Goal: Find specific page/section: Find specific page/section

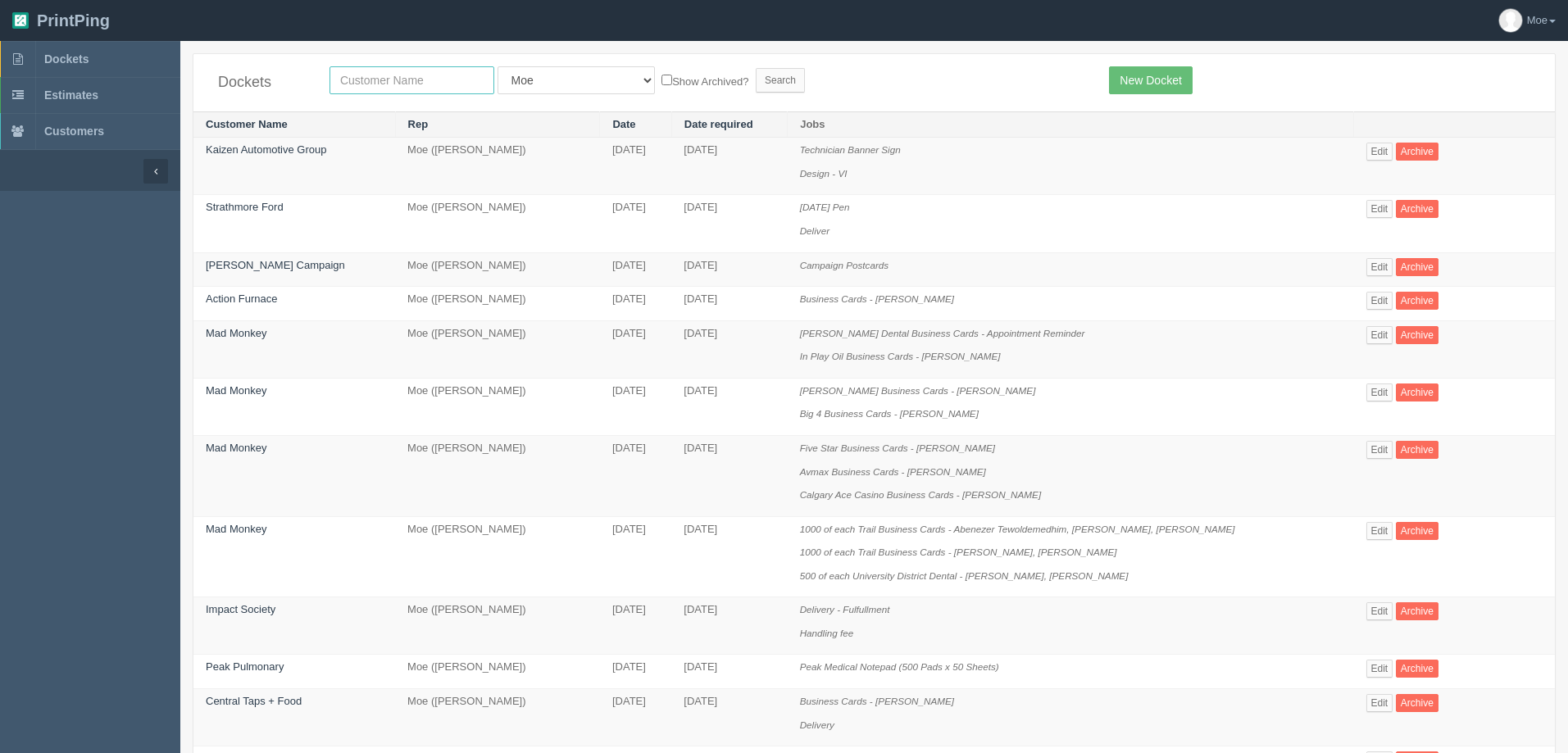
click at [416, 72] on input "text" at bounding box center [412, 80] width 165 height 28
click at [449, 79] on input "text" at bounding box center [412, 80] width 165 height 28
type input "multiwood"
click at [756, 81] on input "Search" at bounding box center [781, 80] width 49 height 24
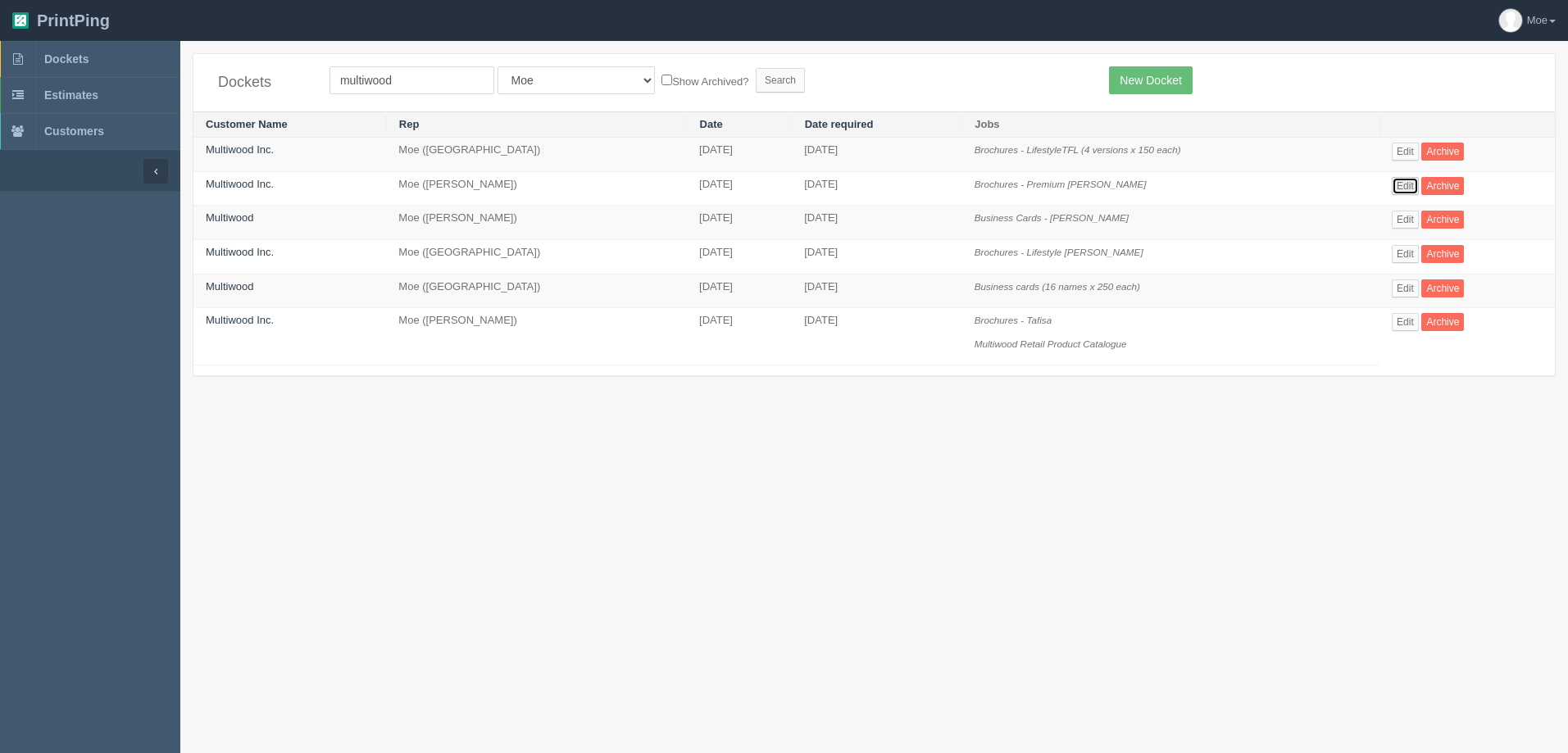
drag, startPoint x: 1405, startPoint y: 185, endPoint x: 1386, endPoint y: 181, distance: 19.4
click at [1405, 185] on link "Edit" at bounding box center [1405, 186] width 27 height 18
click at [1412, 319] on link "Edit" at bounding box center [1405, 321] width 27 height 18
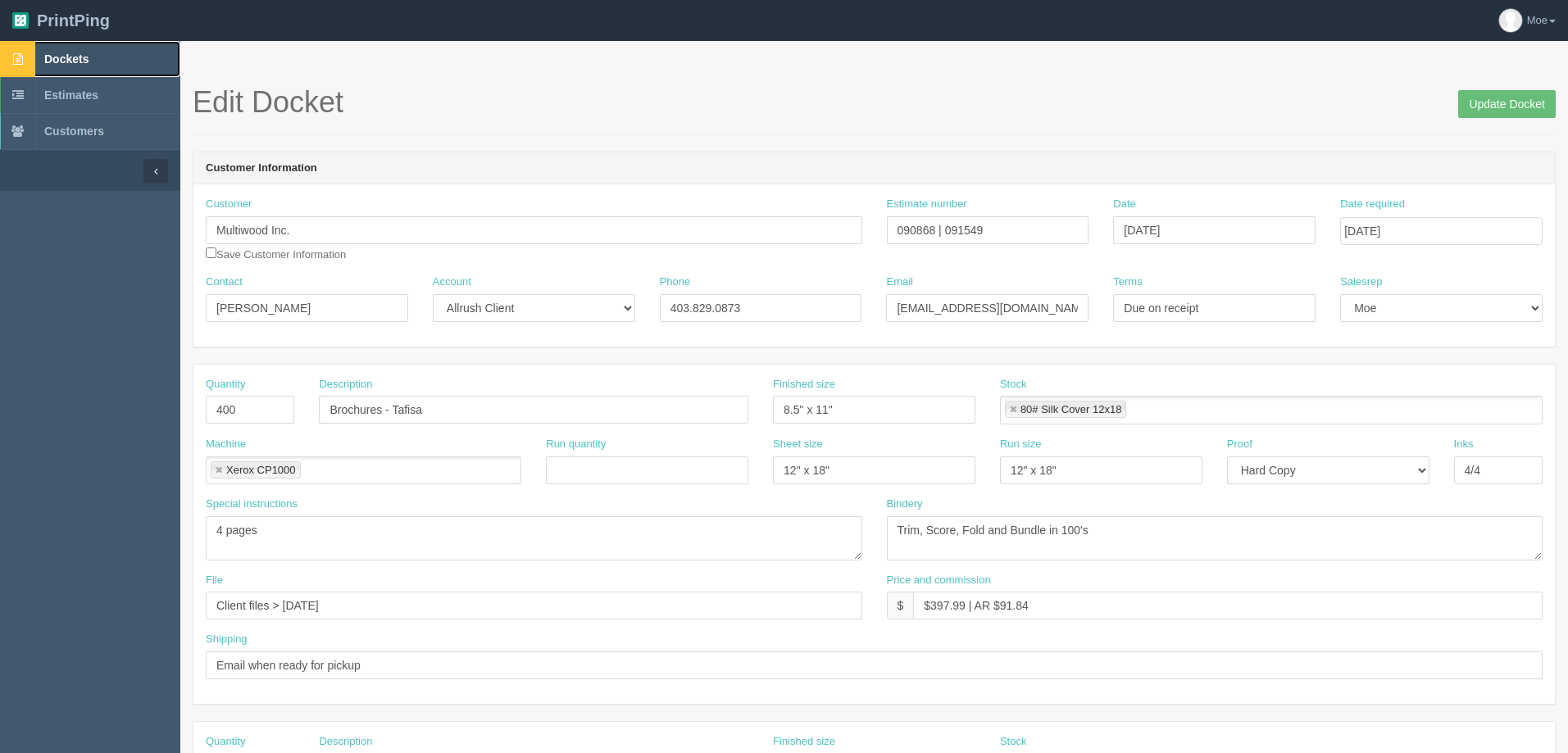
click at [46, 59] on span "Dockets" at bounding box center [66, 59] width 45 height 13
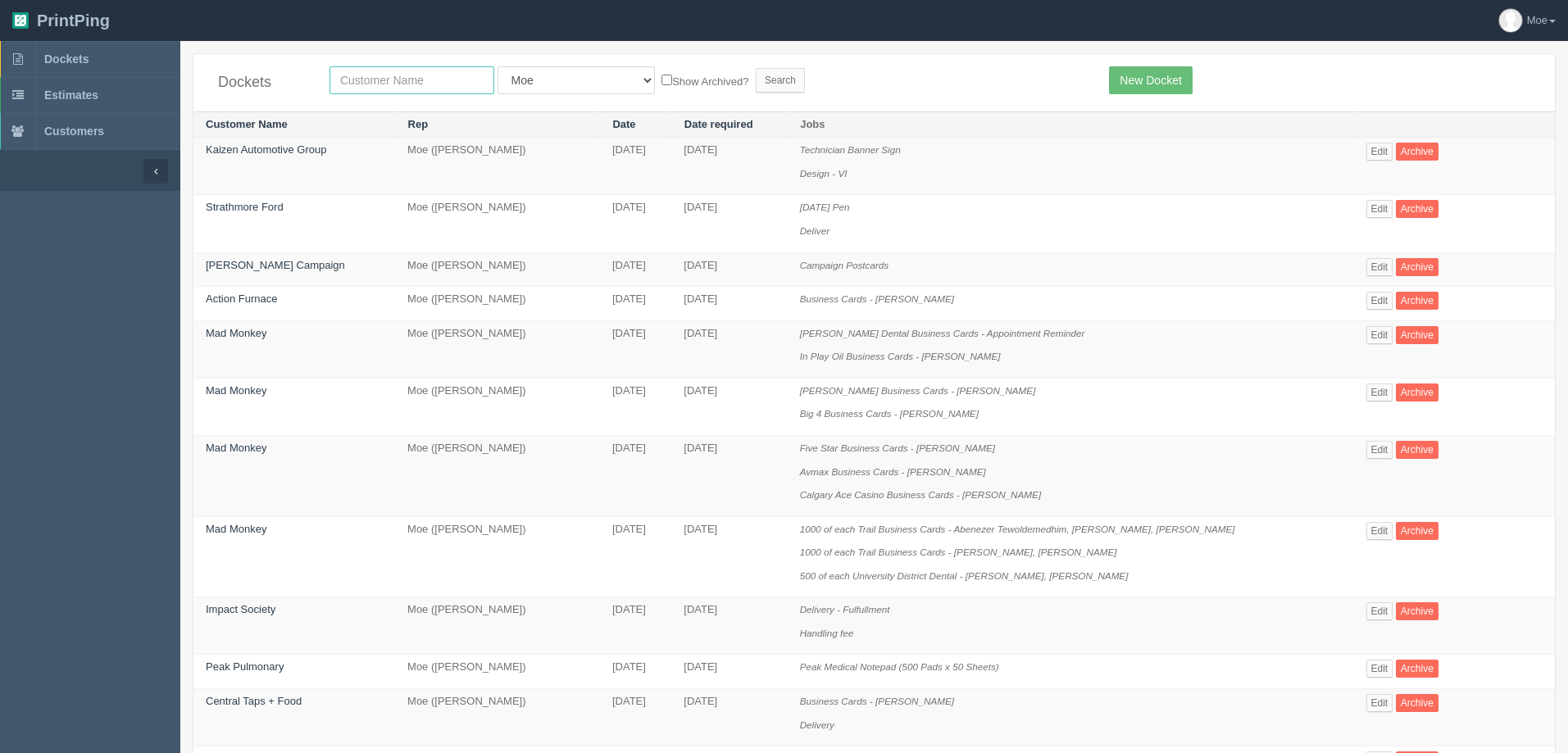
drag, startPoint x: 357, startPoint y: 79, endPoint x: 344, endPoint y: 73, distance: 14.3
click at [357, 78] on input "text" at bounding box center [412, 80] width 165 height 28
type input "cara"
drag, startPoint x: 720, startPoint y: 81, endPoint x: 653, endPoint y: 103, distance: 70.5
click at [756, 81] on input "Search" at bounding box center [781, 80] width 49 height 24
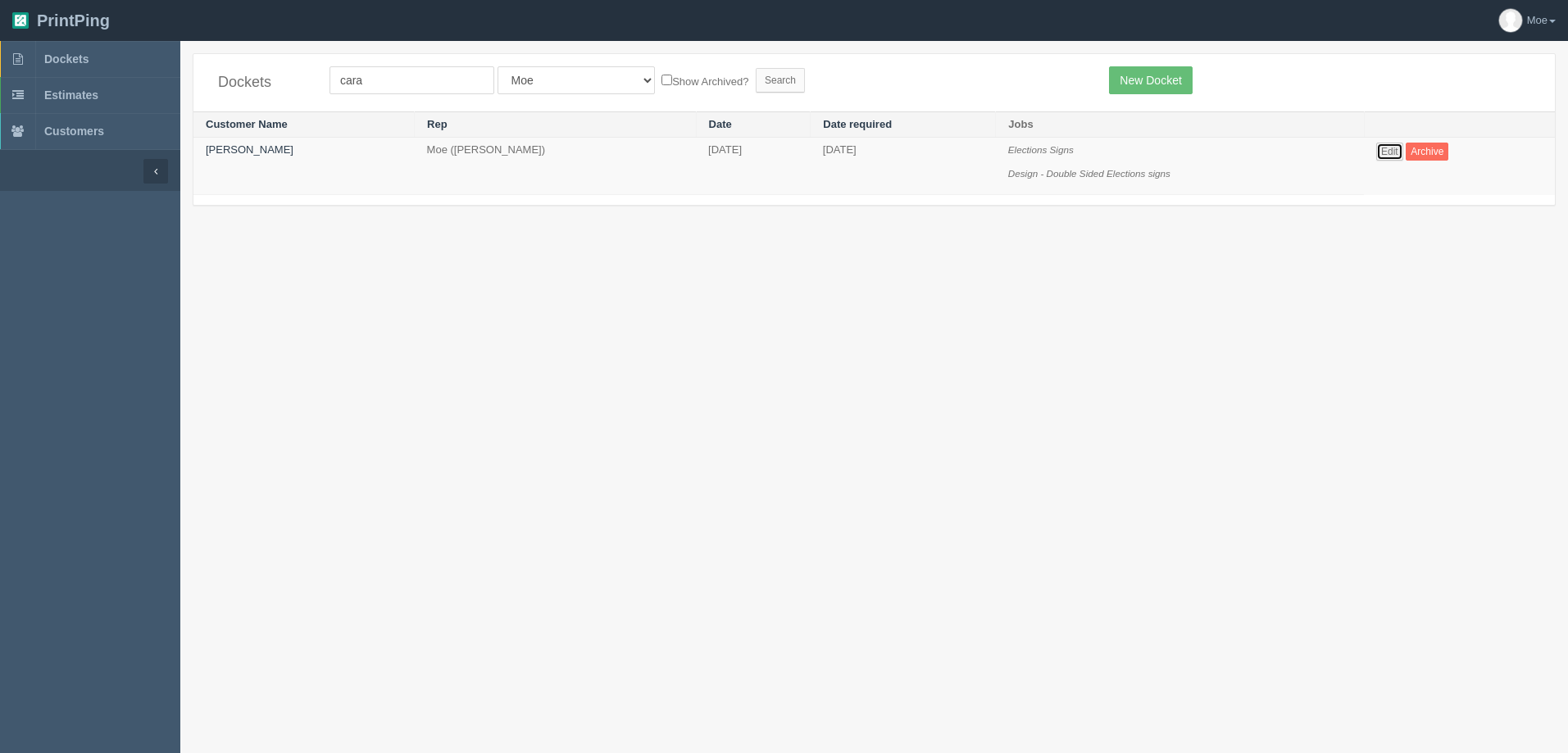
click at [1391, 151] on link "Edit" at bounding box center [1390, 151] width 27 height 18
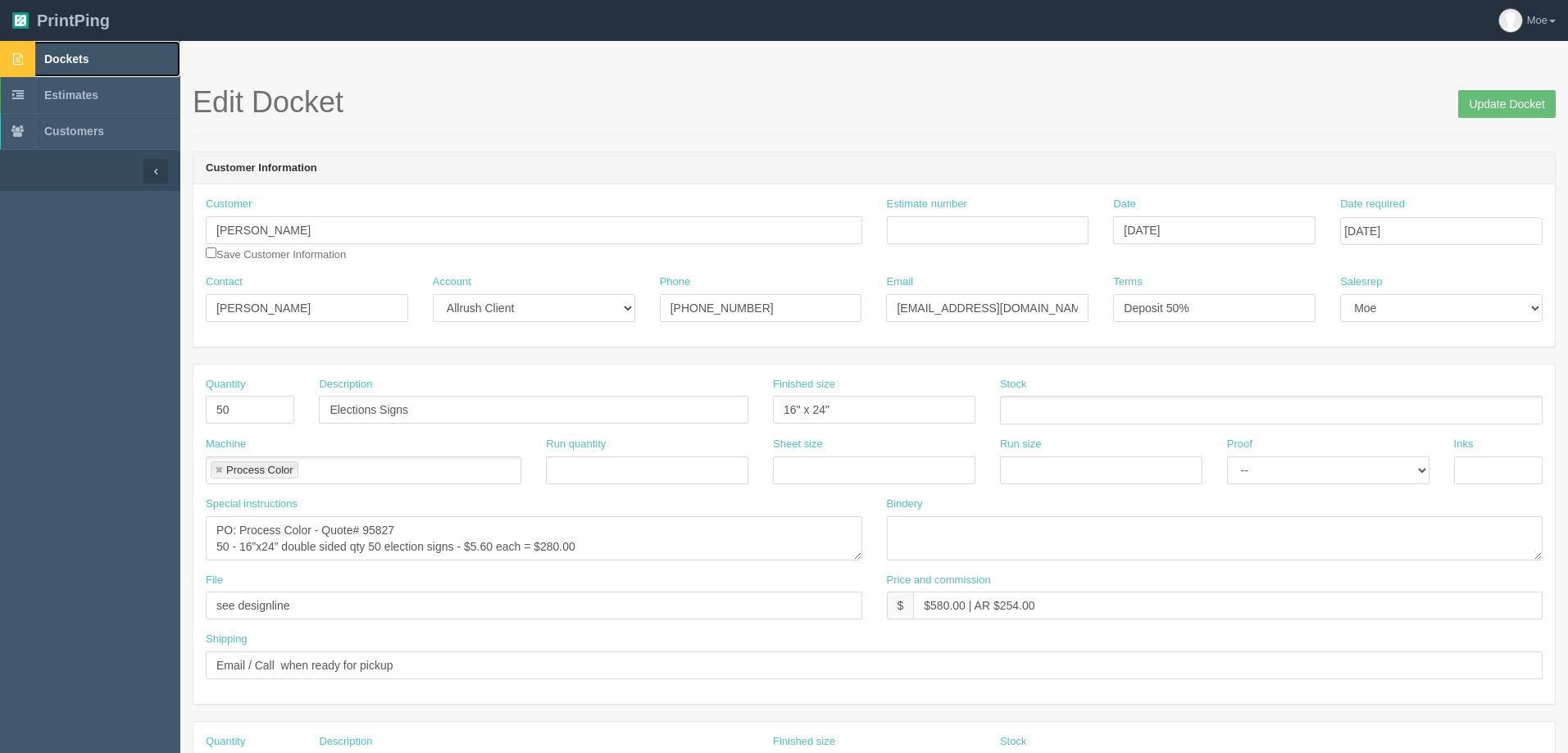
click at [76, 49] on link "Dockets" at bounding box center [90, 59] width 180 height 36
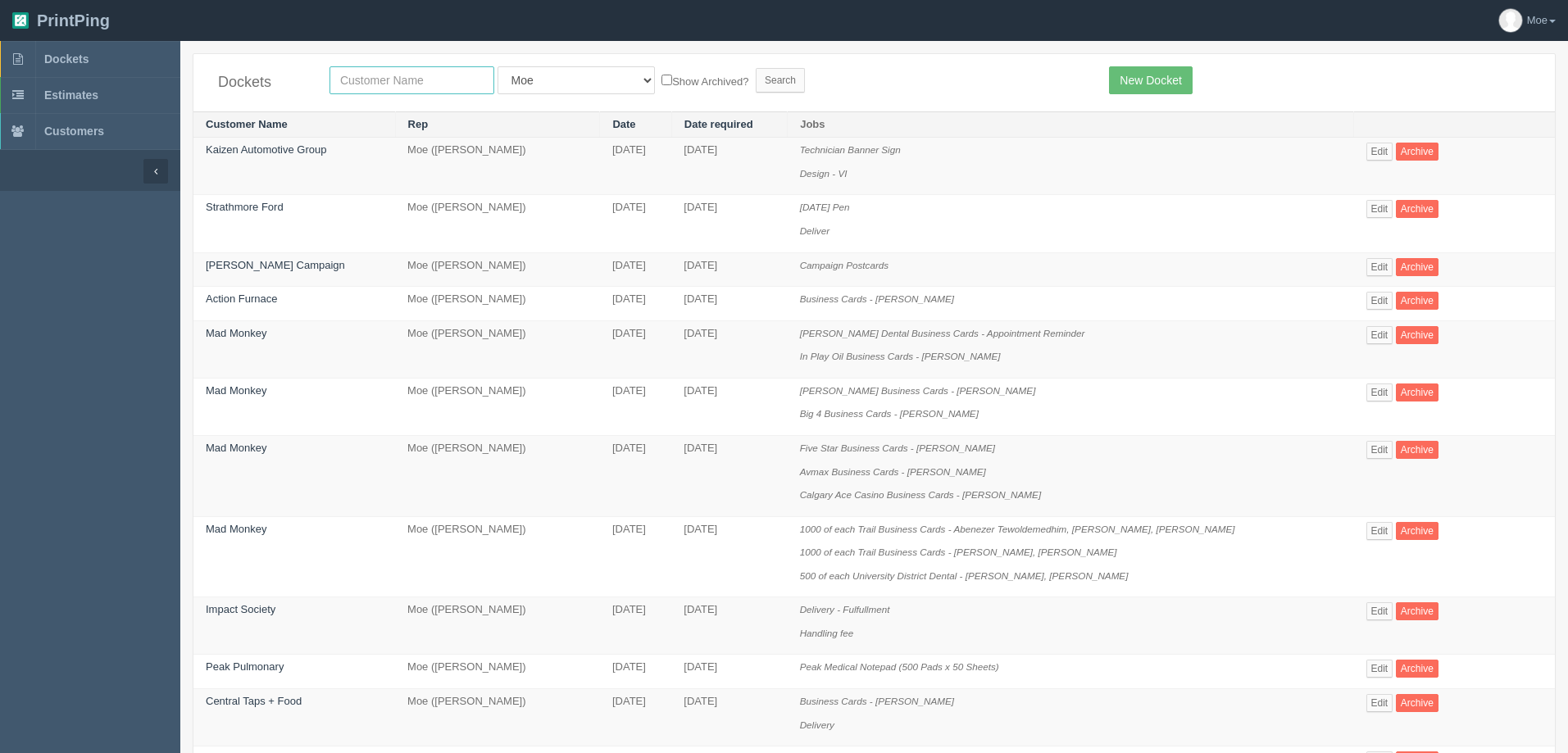
click at [406, 86] on input "text" at bounding box center [412, 80] width 165 height 28
type input "mybyte"
click at [756, 78] on input "Search" at bounding box center [781, 80] width 49 height 24
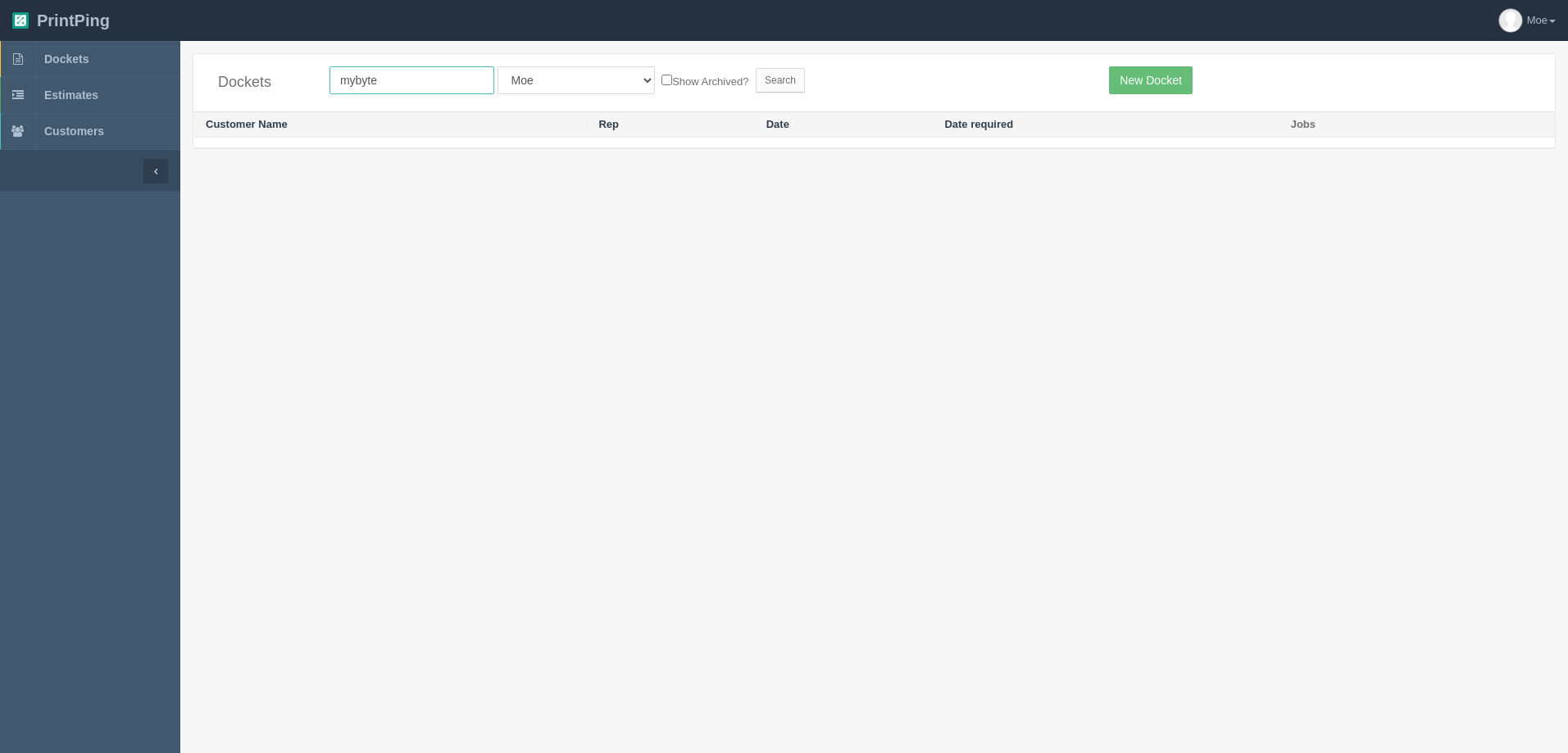
click at [356, 81] on input "mybyte" at bounding box center [412, 80] width 165 height 28
type input "my byte"
click at [756, 79] on input "Search" at bounding box center [781, 80] width 49 height 24
click at [359, 77] on input "my byte" at bounding box center [412, 80] width 165 height 28
type input "mybyte"
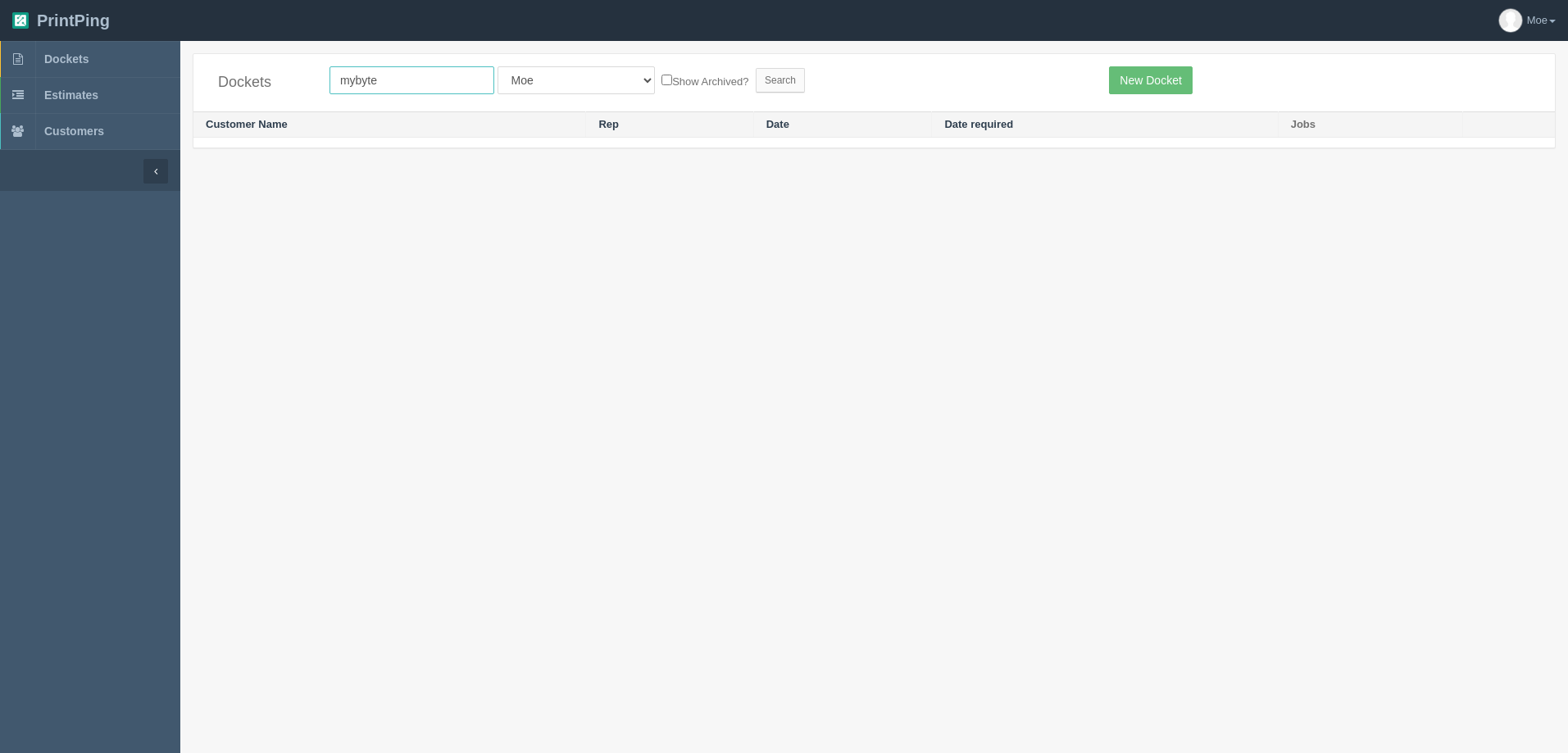
drag, startPoint x: 431, startPoint y: 83, endPoint x: -416, endPoint y: 73, distance: 847.1
click at [0, 73] on html "PrintPing Moe Administration Edit account ( info@allrush.ca ) Logout Dockets Es…" at bounding box center [784, 397] width 1568 height 794
click at [70, 59] on span "Dockets" at bounding box center [66, 59] width 45 height 13
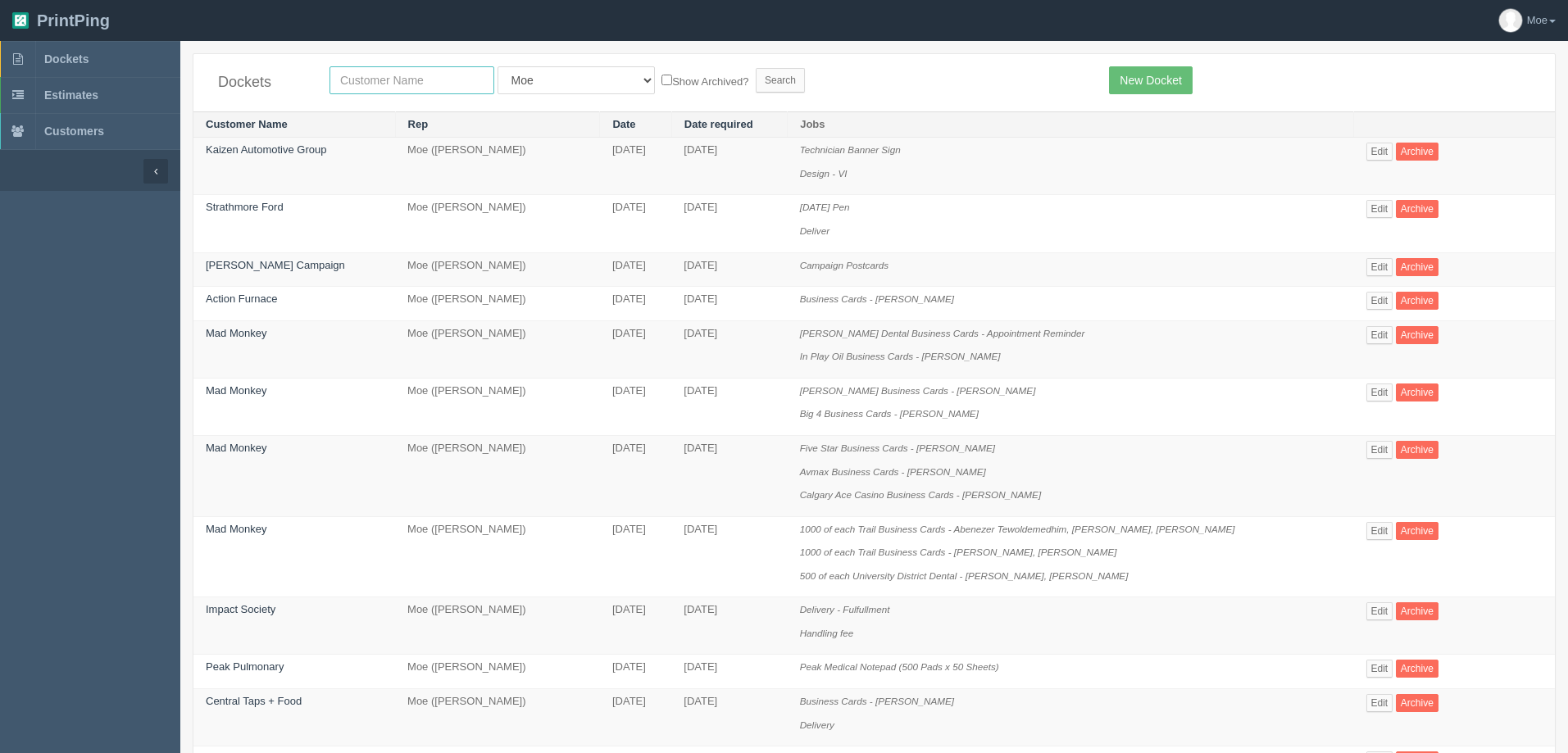
click at [411, 86] on input "text" at bounding box center [412, 80] width 165 height 28
type input "my byte"
click at [756, 75] on input "Search" at bounding box center [781, 80] width 49 height 24
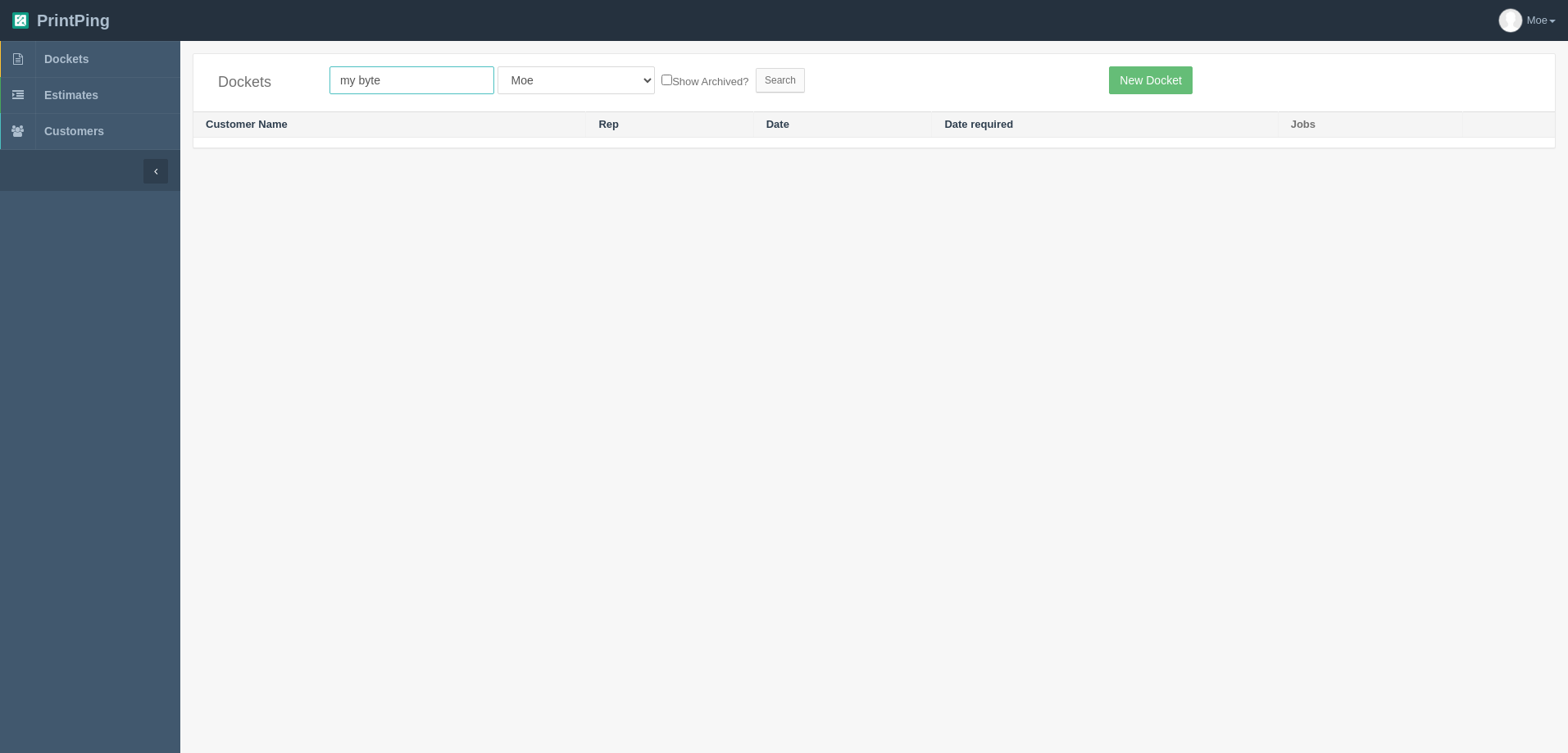
click at [356, 81] on input "my byte" at bounding box center [412, 80] width 165 height 28
type input "mybyte"
click at [756, 75] on input "Search" at bounding box center [781, 80] width 49 height 24
click at [387, 85] on input "mybyte" at bounding box center [412, 80] width 165 height 28
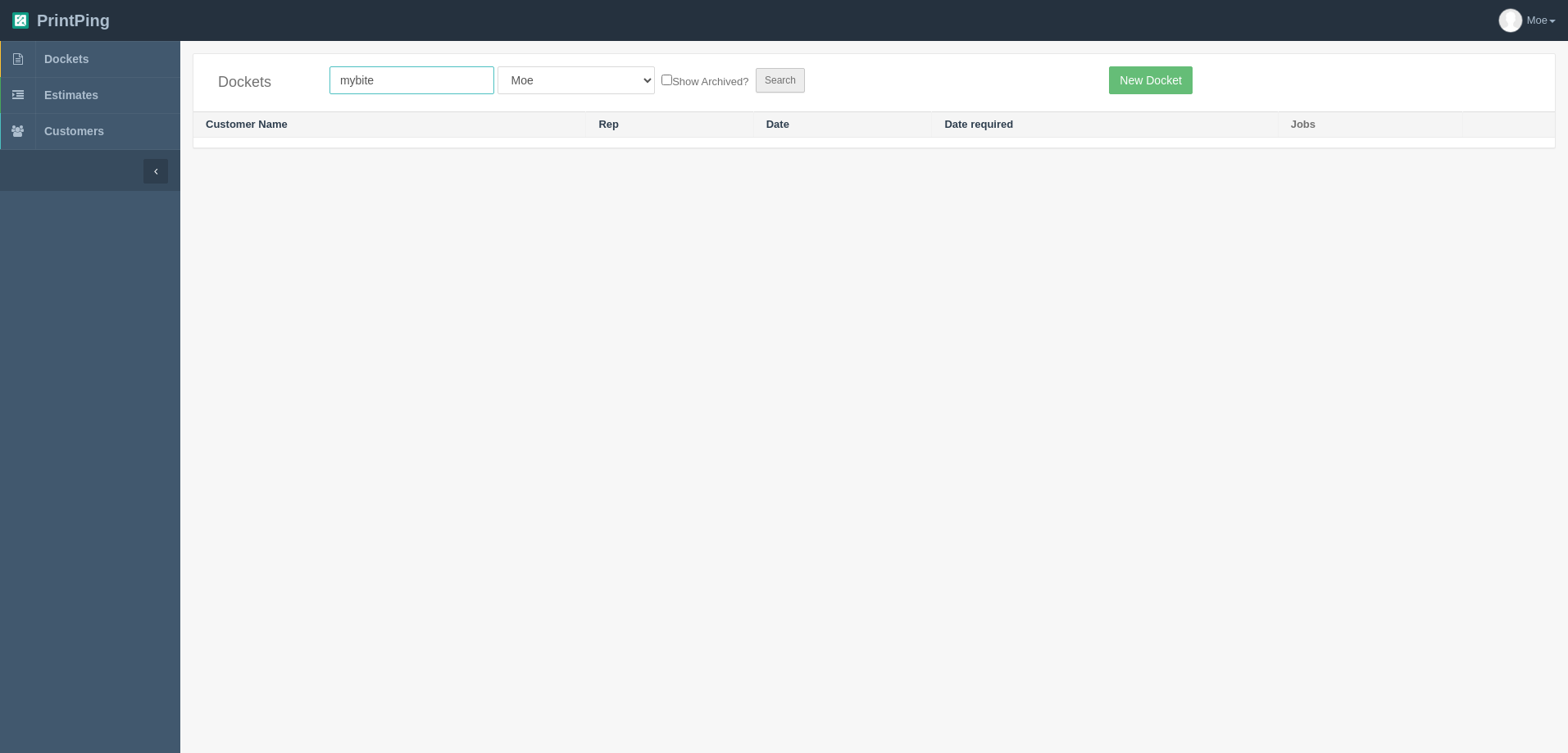
type input "mybite"
click at [756, 81] on input "Search" at bounding box center [781, 80] width 49 height 24
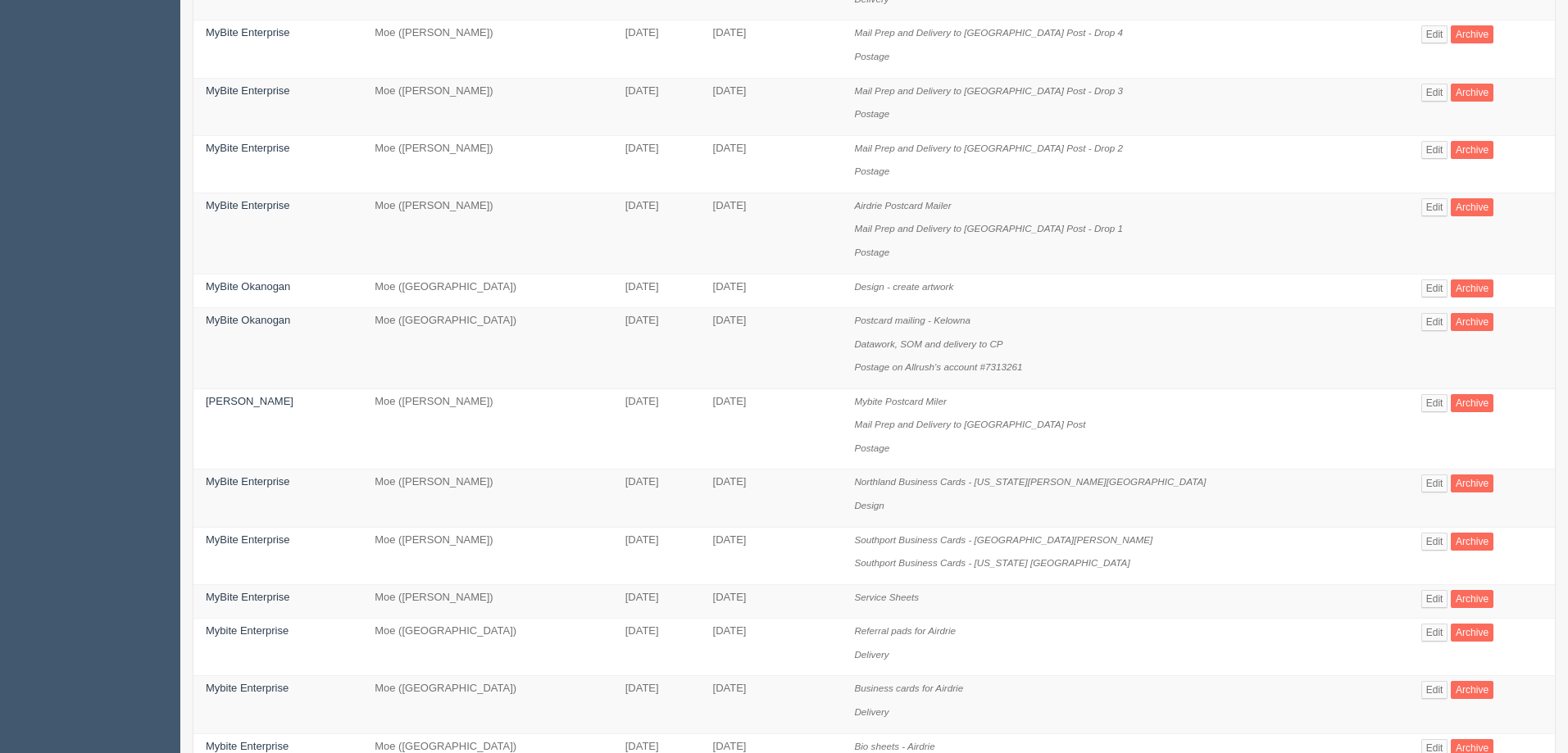
scroll to position [655, 0]
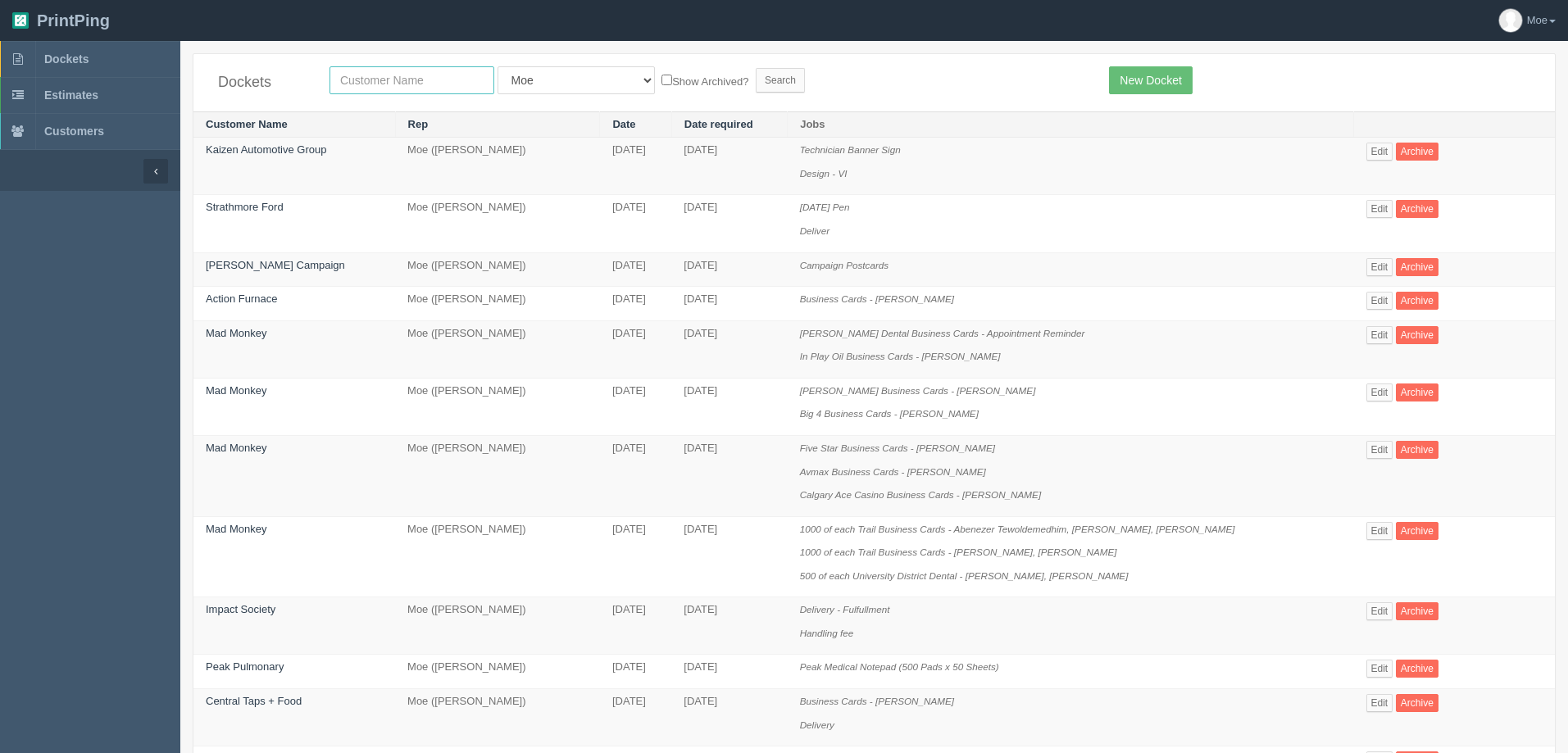
click at [395, 76] on input "text" at bounding box center [412, 80] width 165 height 28
type input "zoga"
click at [756, 79] on input "Search" at bounding box center [781, 80] width 49 height 24
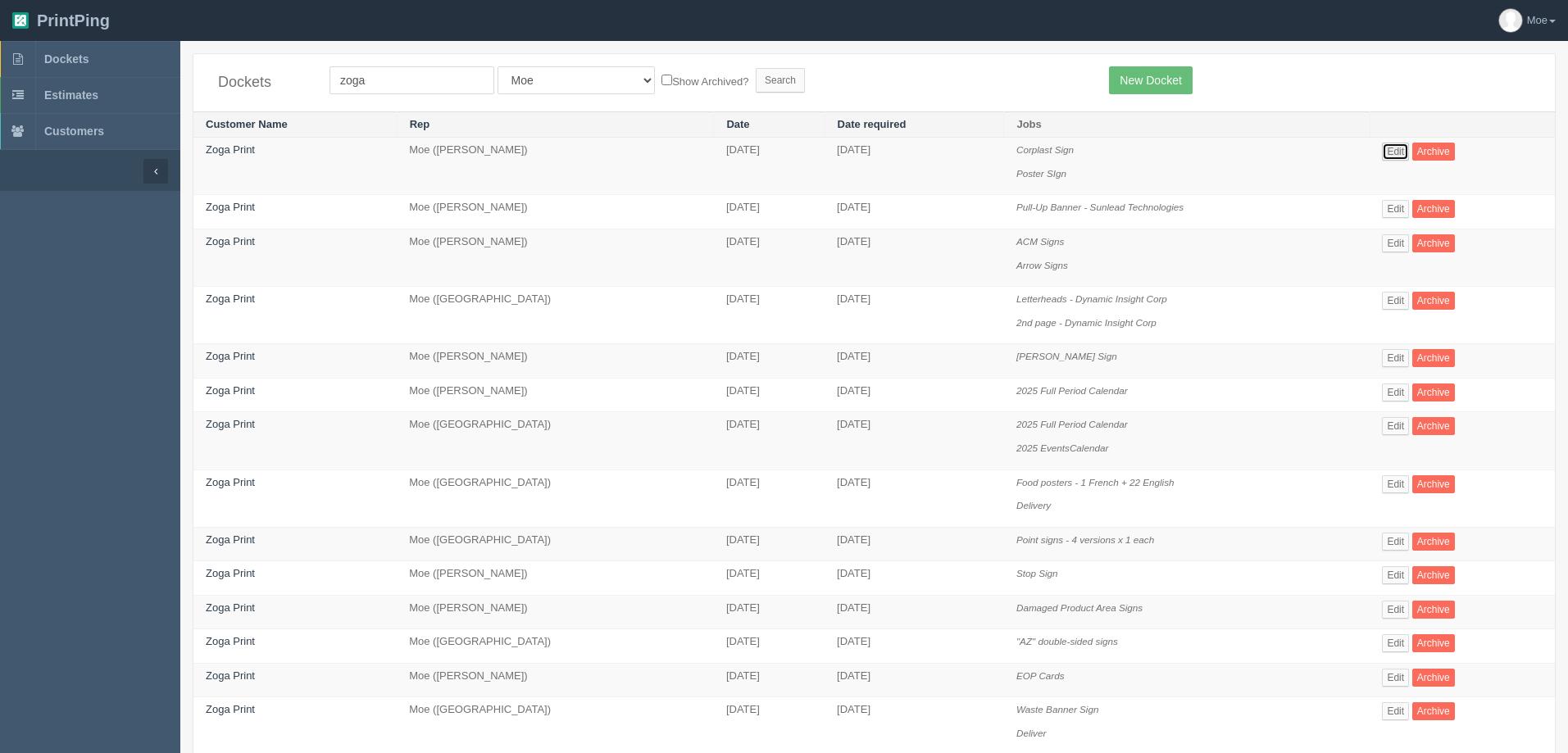
click at [1396, 151] on link "Edit" at bounding box center [1395, 151] width 27 height 18
